Goal: Navigation & Orientation: Find specific page/section

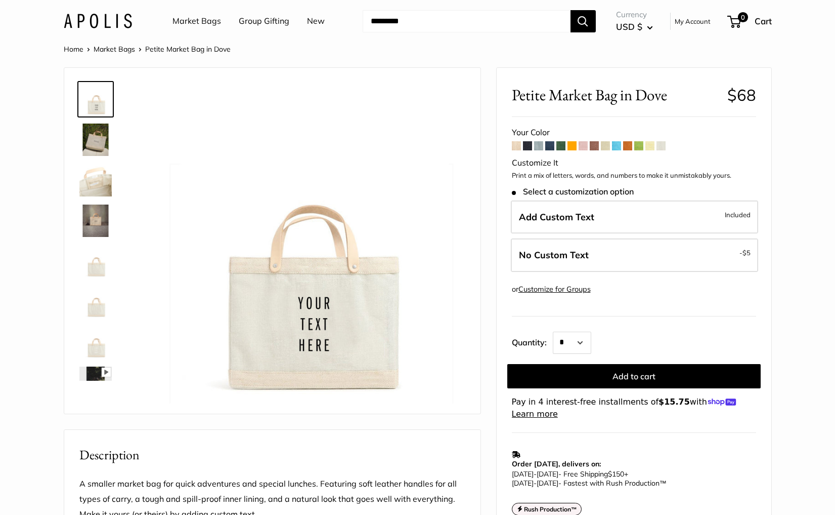
click at [181, 22] on link "Market Bags" at bounding box center [197, 21] width 49 height 15
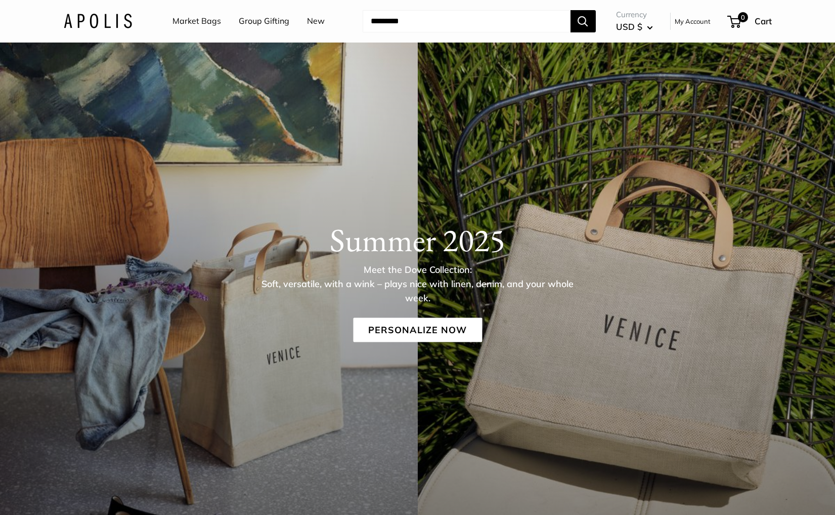
click at [117, 25] on img at bounding box center [98, 21] width 68 height 15
